Goal: Information Seeking & Learning: Check status

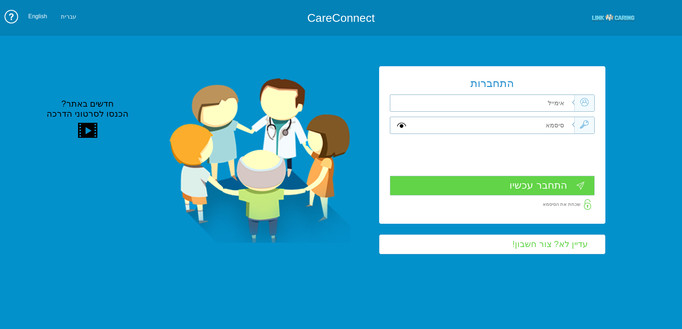
click at [544, 99] on input "text" at bounding box center [492, 103] width 161 height 16
type input "[EMAIL_ADDRESS][DOMAIN_NAME]"
type input "H"
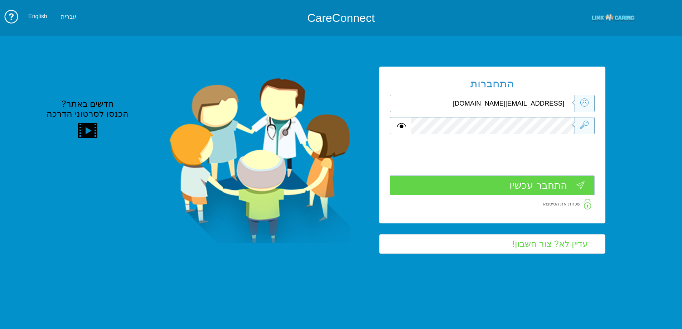
click at [533, 190] on input "התחבר עכשיו" at bounding box center [492, 185] width 205 height 20
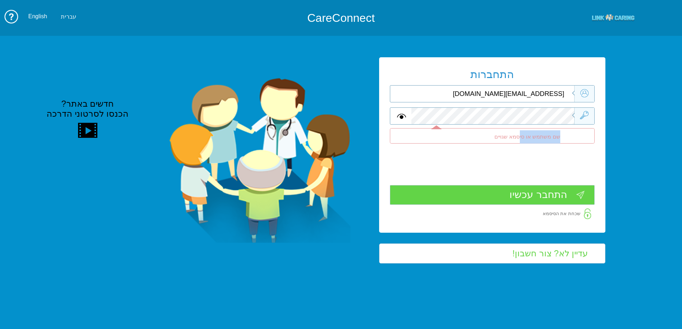
click at [535, 119] on div "התחברות [EMAIL_ADDRESS][DOMAIN_NAME] שדה חובה שם משתמש או סיסמא שגויים שדה חובה" at bounding box center [492, 145] width 226 height 176
drag, startPoint x: 525, startPoint y: 124, endPoint x: 596, endPoint y: 119, distance: 71.8
click at [595, 119] on div at bounding box center [492, 115] width 205 height 17
click at [536, 199] on input "התחבר עכשיו" at bounding box center [492, 195] width 205 height 20
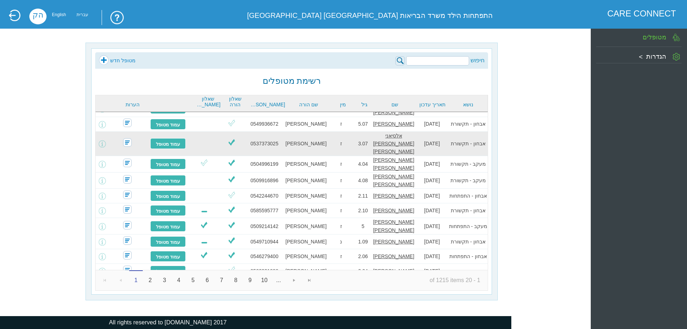
scroll to position [72, 0]
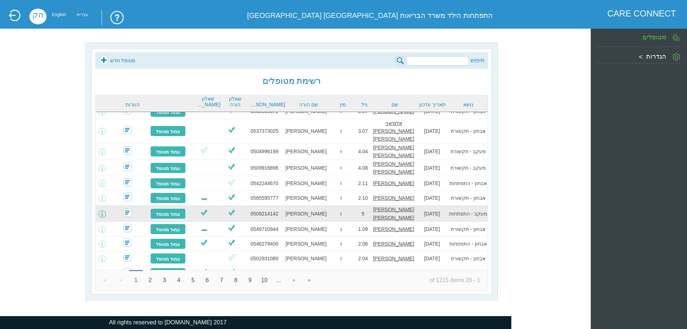
click at [106, 211] on span at bounding box center [102, 214] width 7 height 7
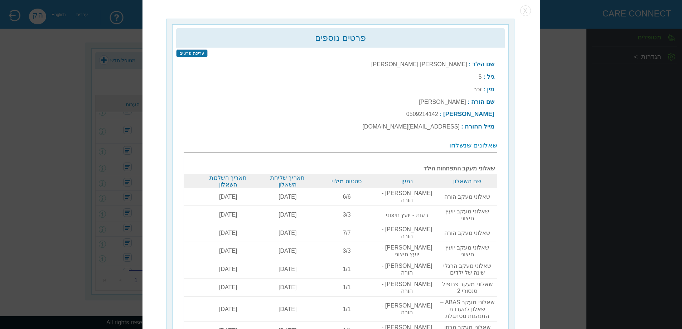
click at [530, 6] on div "פרטים נוספים עריכת פרטים שם הילד : לביא יעקב אמנו גיל : 5 מין : זכר שם הורה :" at bounding box center [340, 164] width 397 height 333
click at [527, 10] on button "button" at bounding box center [525, 10] width 11 height 11
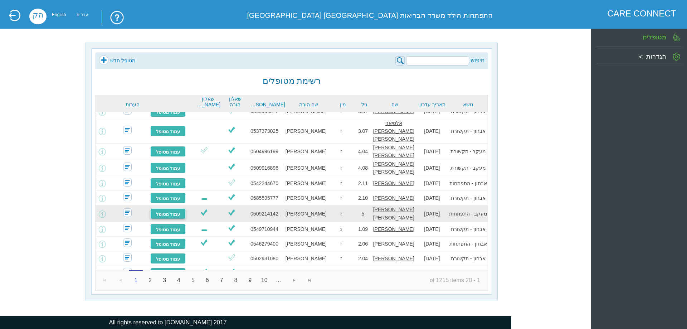
click at [162, 208] on link "עמוד מטופל" at bounding box center [168, 213] width 36 height 11
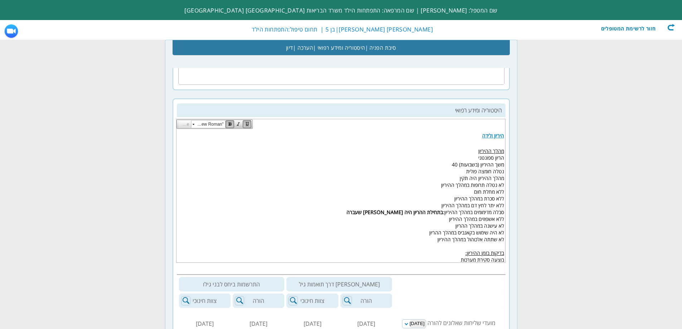
scroll to position [107, 0]
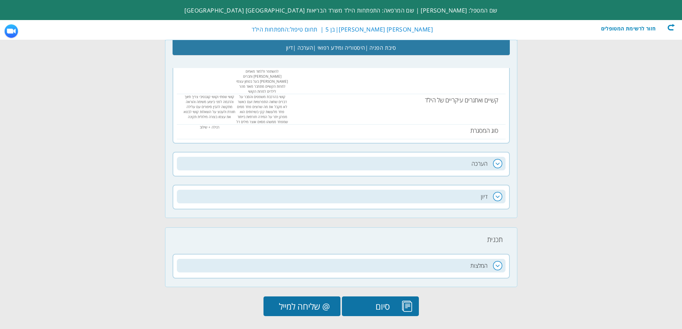
scroll to position [517, 0]
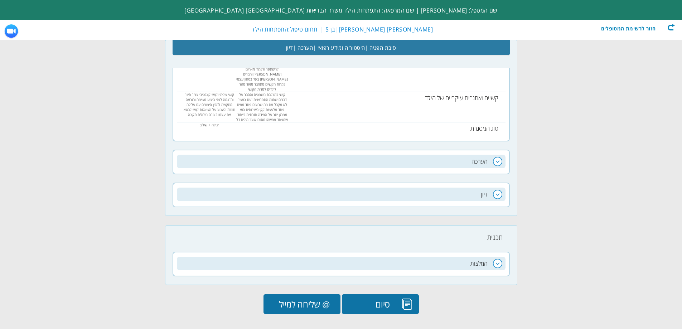
click at [668, 26] on div "חזור לרשימת המטופלים" at bounding box center [634, 27] width 82 height 7
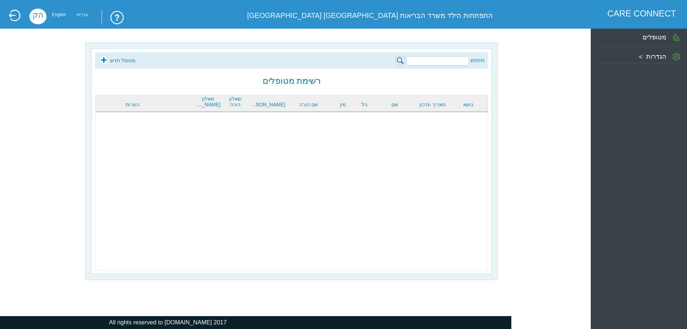
click at [460, 63] on input "search" at bounding box center [437, 60] width 63 height 9
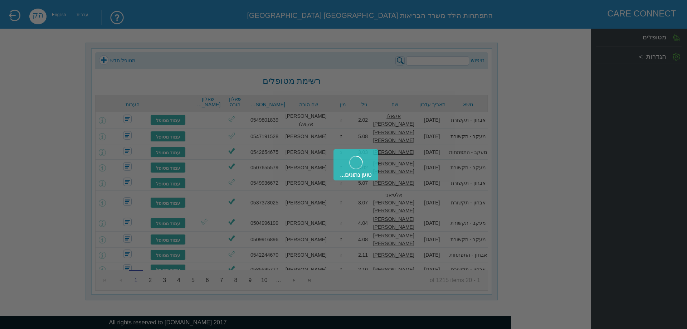
type input "[PERSON_NAME]"
click at [399, 57] on div "טוען נתונים..." at bounding box center [343, 164] width 687 height 329
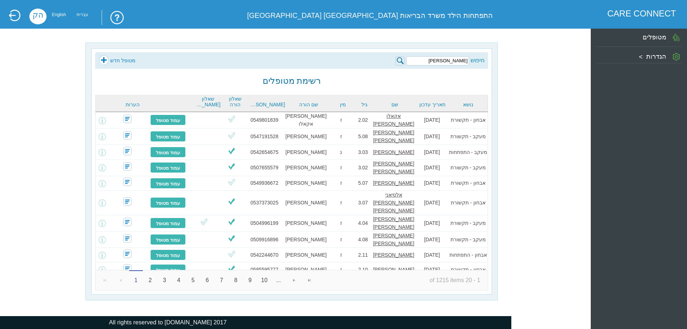
click at [403, 63] on img at bounding box center [400, 60] width 9 height 9
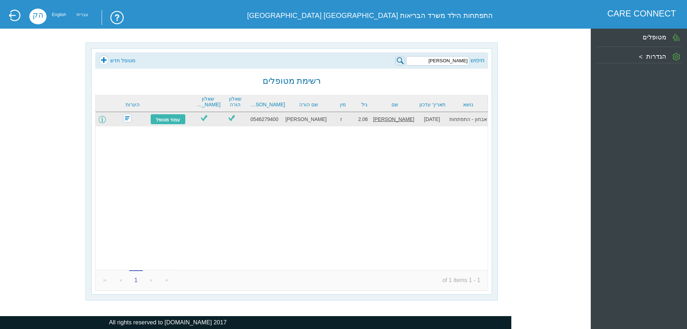
click at [106, 119] on span at bounding box center [102, 119] width 7 height 7
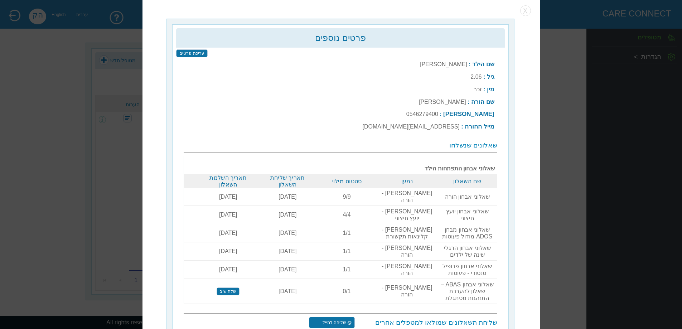
scroll to position [2, 0]
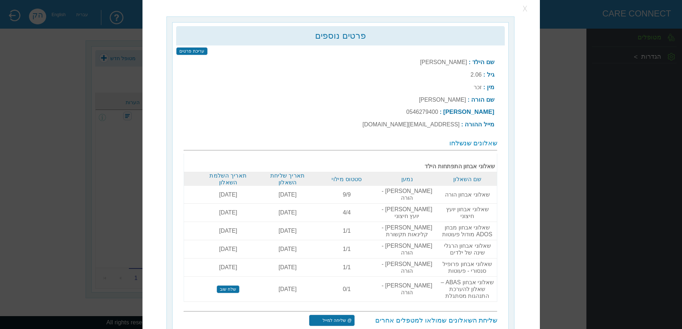
click at [525, 6] on button "button" at bounding box center [525, 8] width 11 height 11
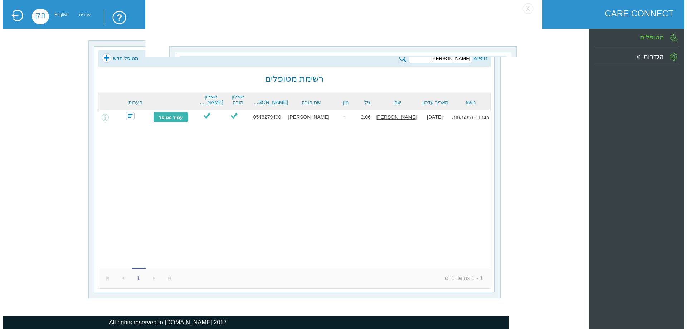
scroll to position [0, 0]
